Goal: Information Seeking & Learning: Learn about a topic

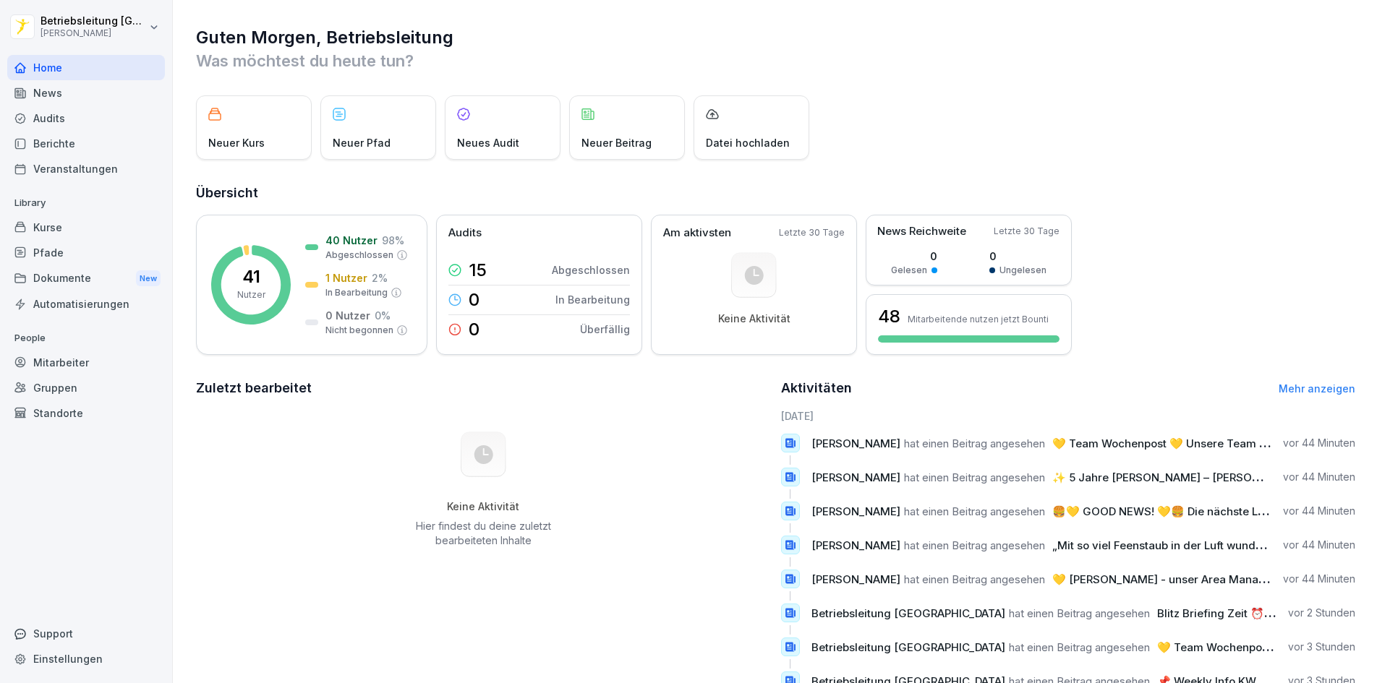
click at [213, 533] on div "Keine Aktivität Hier findest du deine zuletzt bearbeiteten Inhalte" at bounding box center [483, 490] width 575 height 163
click at [336, 249] on p "Abgeschlossen" at bounding box center [359, 255] width 68 height 13
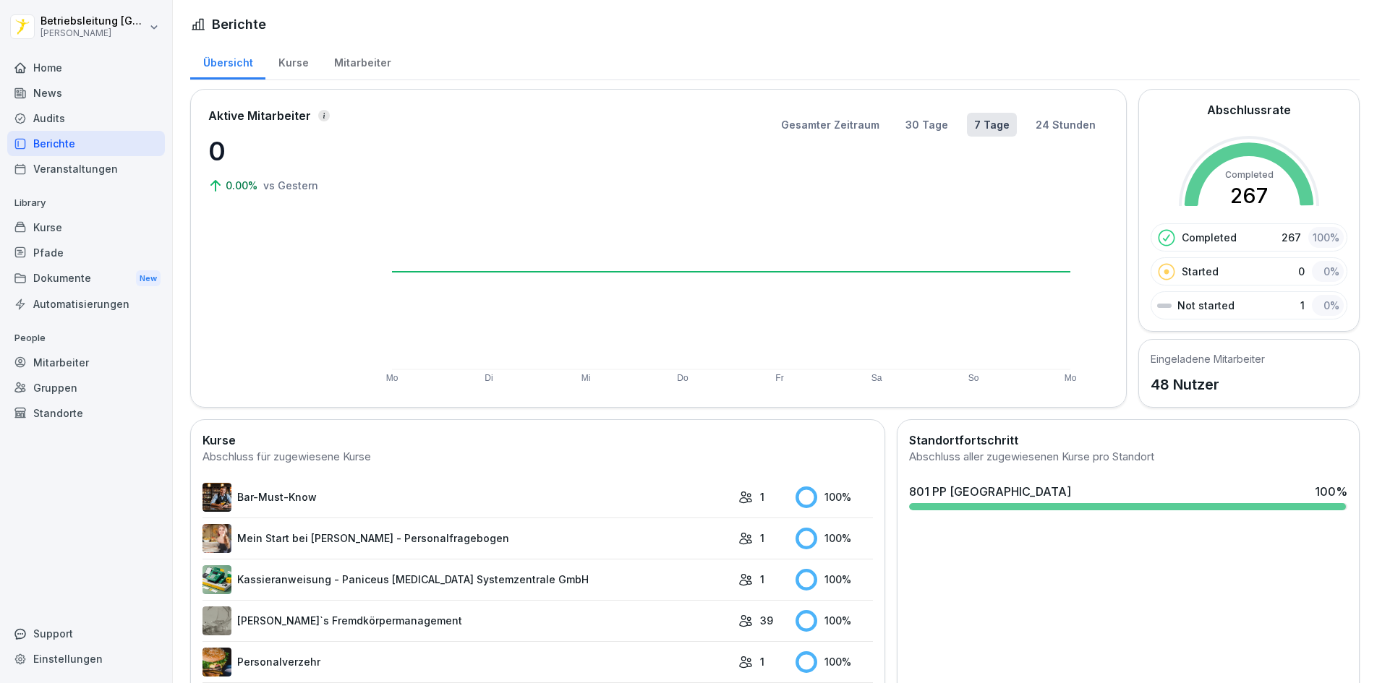
click at [81, 362] on div "Mitarbeiter" at bounding box center [86, 362] width 158 height 25
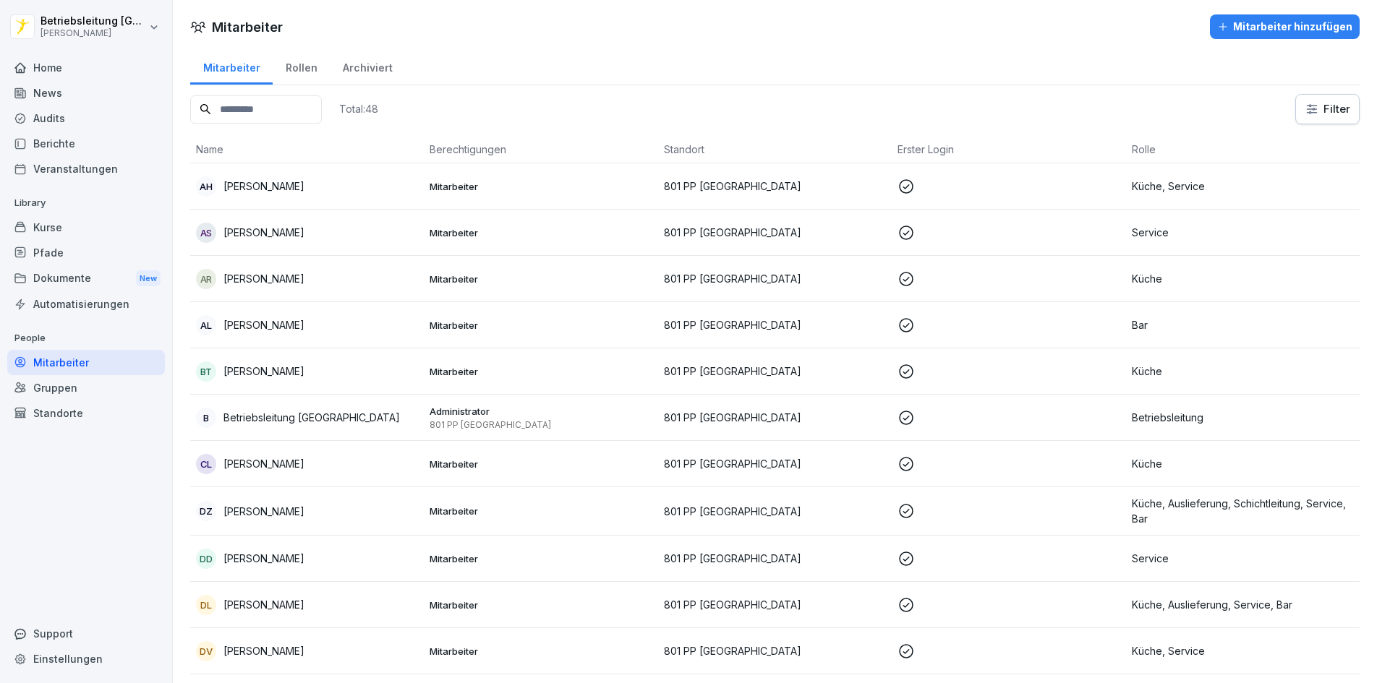
click at [269, 287] on div "AR [PERSON_NAME]" at bounding box center [307, 279] width 222 height 20
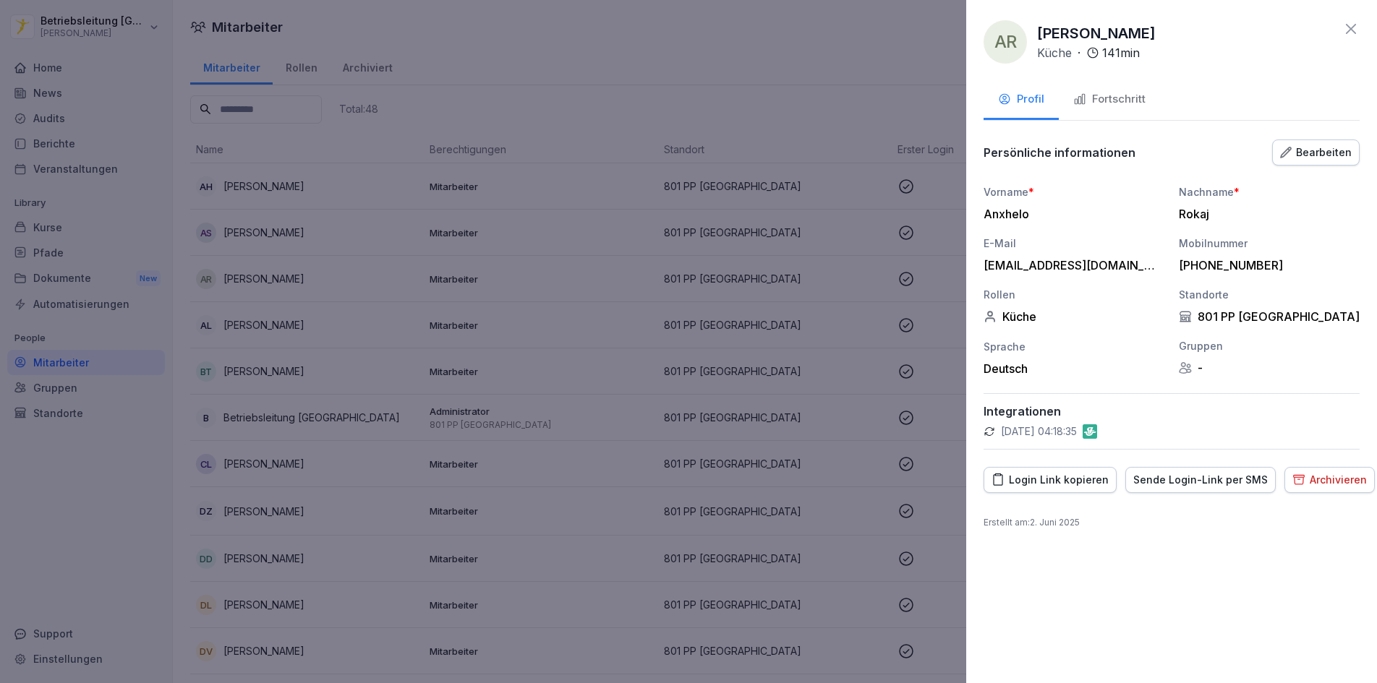
click at [269, 287] on div at bounding box center [688, 341] width 1377 height 683
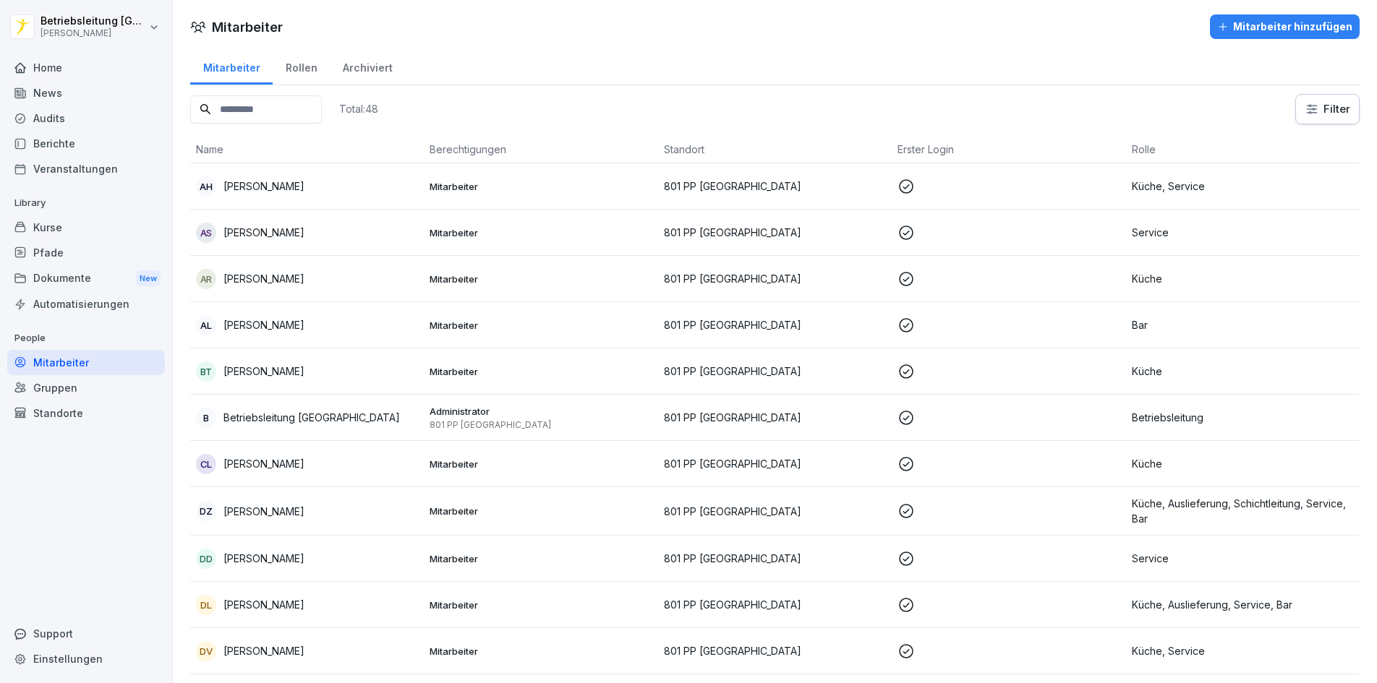
click at [53, 132] on div "Berichte" at bounding box center [86, 143] width 158 height 25
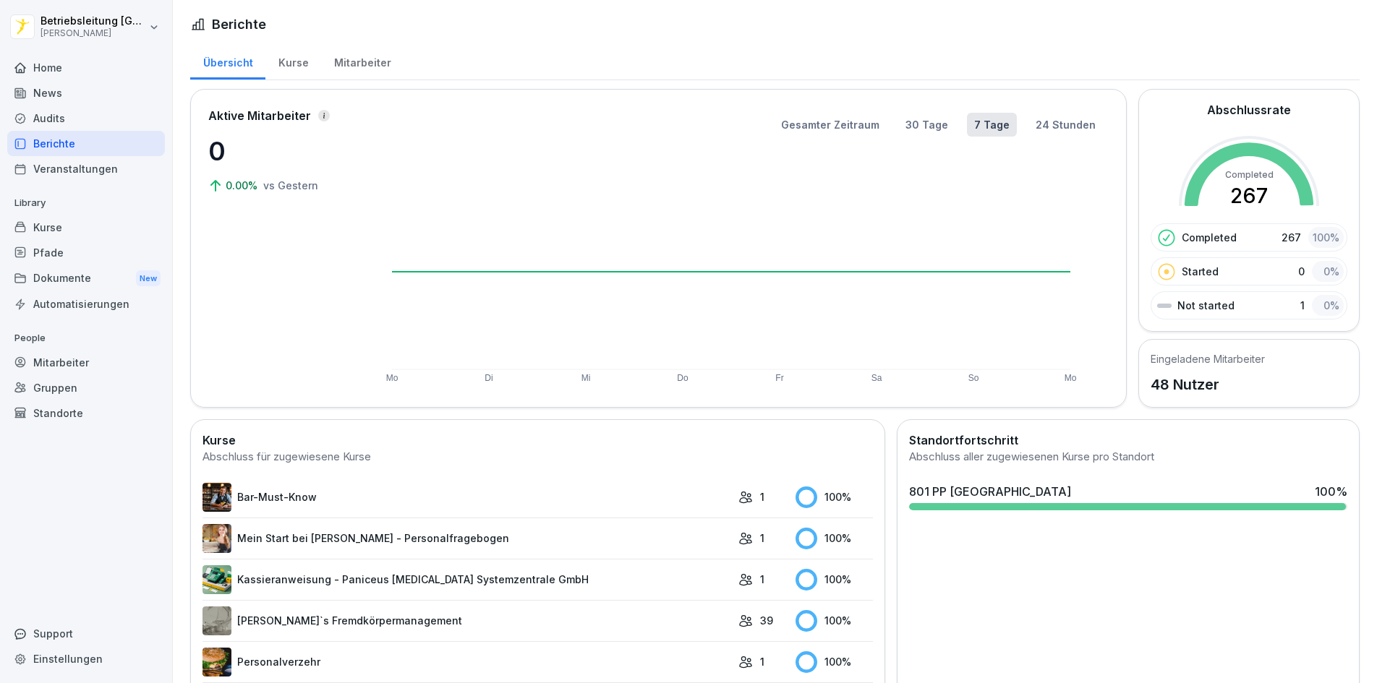
click at [299, 59] on div "Kurse" at bounding box center [293, 61] width 56 height 37
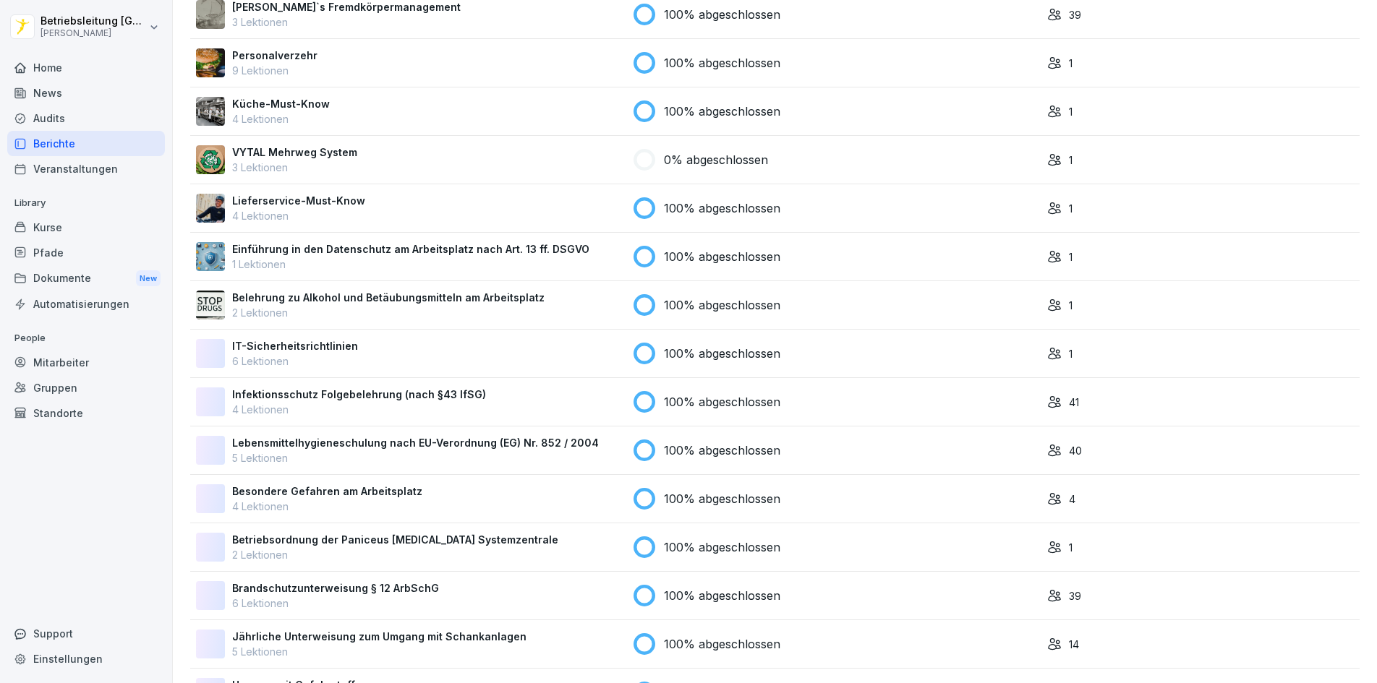
scroll to position [135, 0]
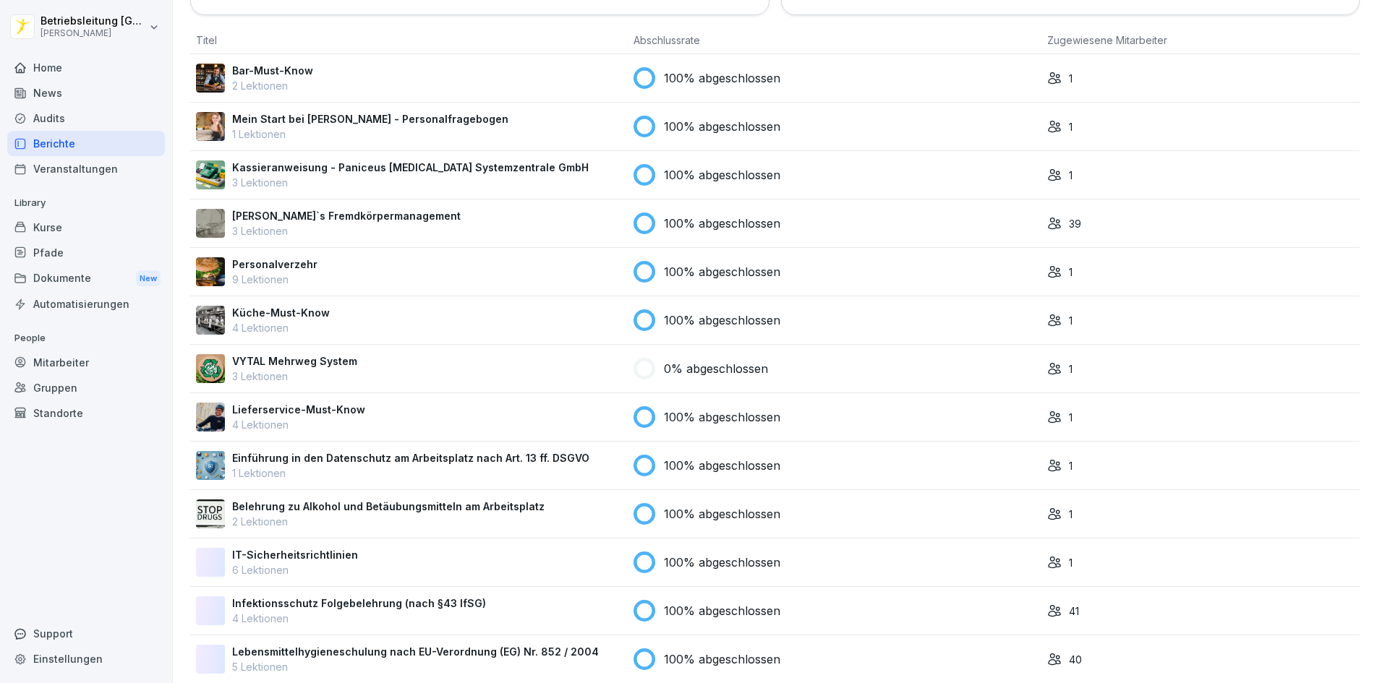
click at [317, 366] on p "VYTAL Mehrweg System" at bounding box center [294, 361] width 125 height 15
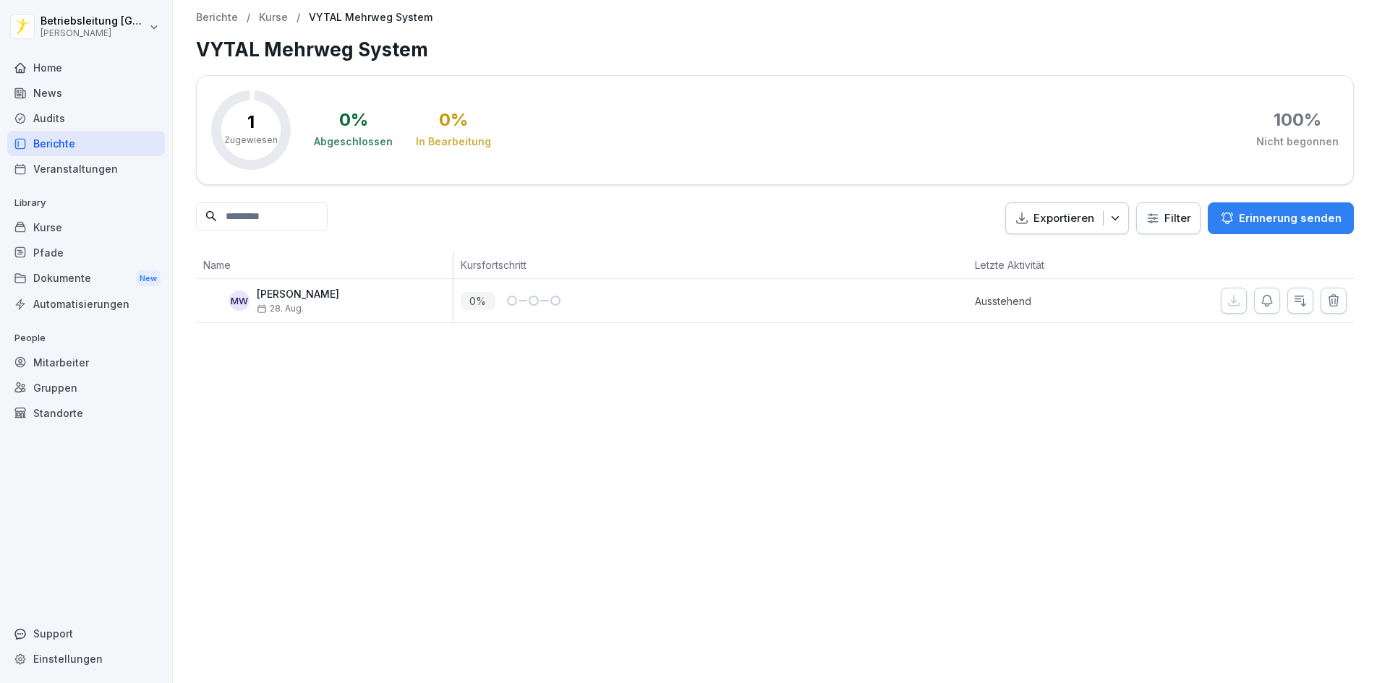
click at [44, 137] on div "Berichte" at bounding box center [86, 143] width 158 height 25
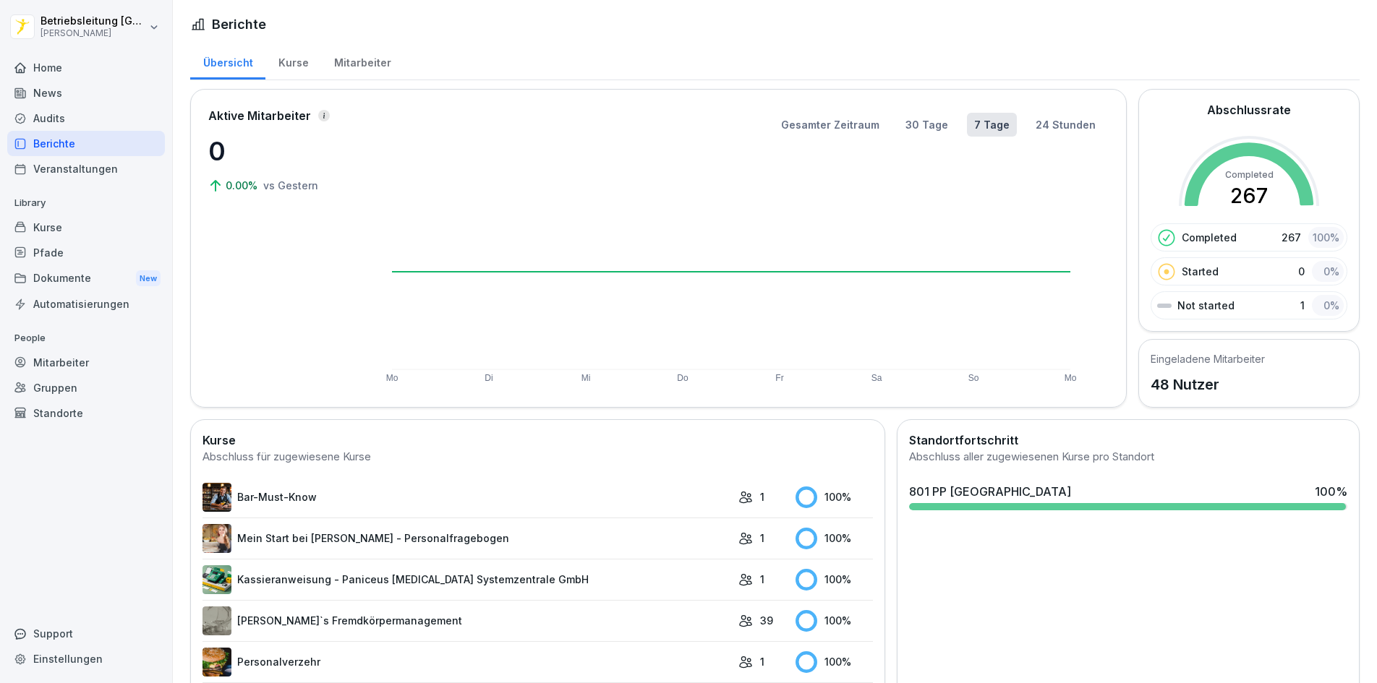
click at [362, 65] on div "Mitarbeiter" at bounding box center [362, 61] width 82 height 37
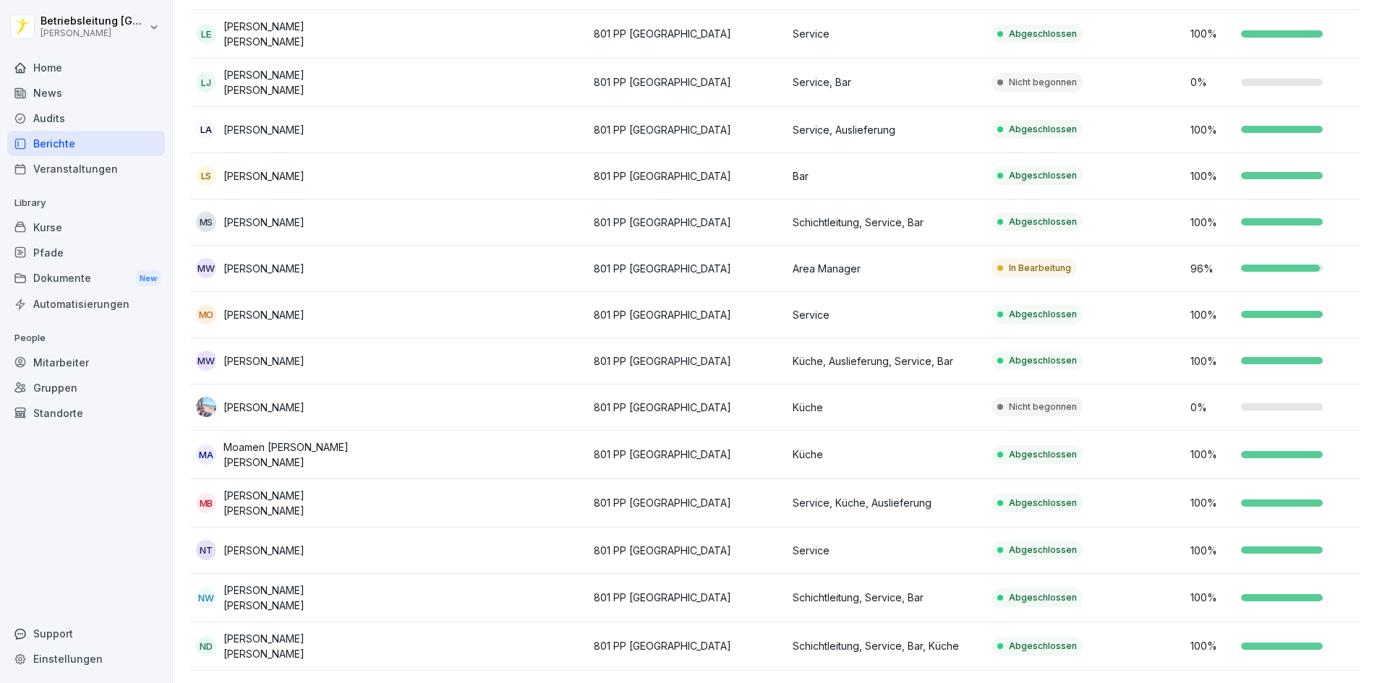
scroll to position [1383, 0]
